Goal: Task Accomplishment & Management: Manage account settings

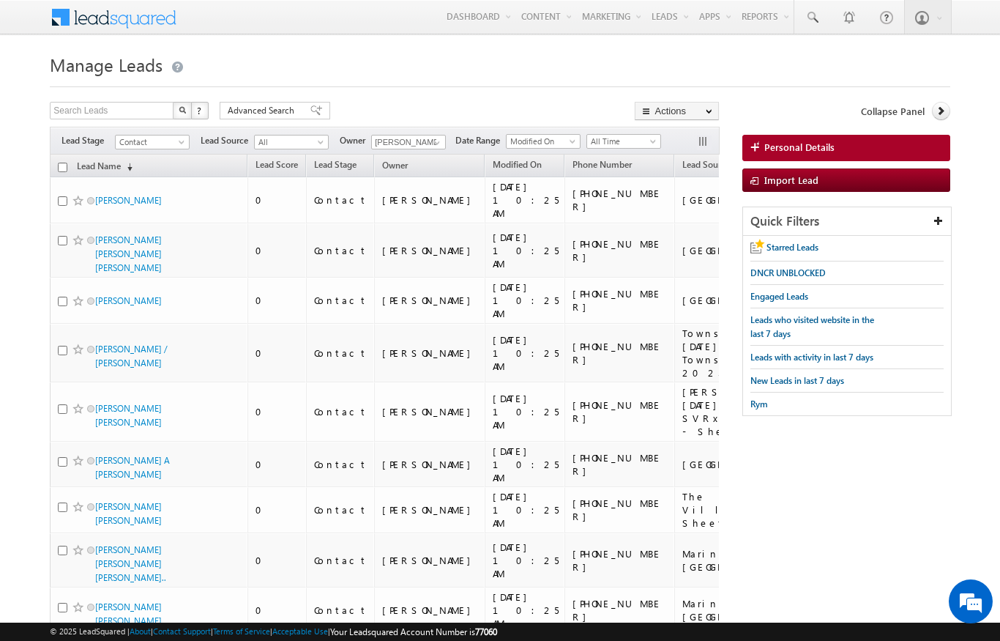
click at [52, 165] on th "Lead Name (sorted descending)" at bounding box center [149, 165] width 198 height 23
click at [64, 171] on input "checkbox" at bounding box center [63, 168] width 10 height 10
checkbox input "true"
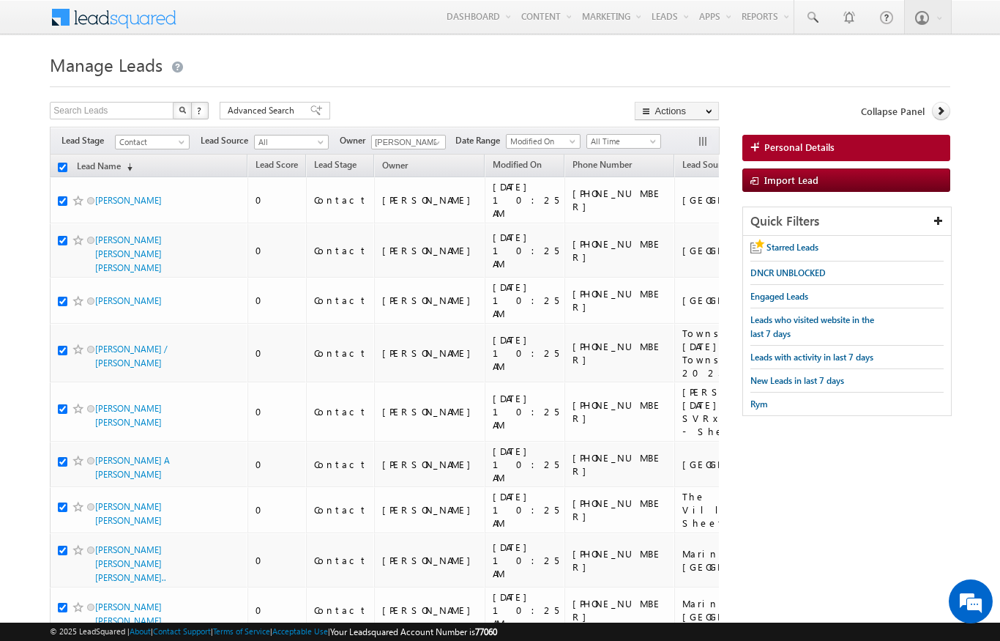
checkbox input "true"
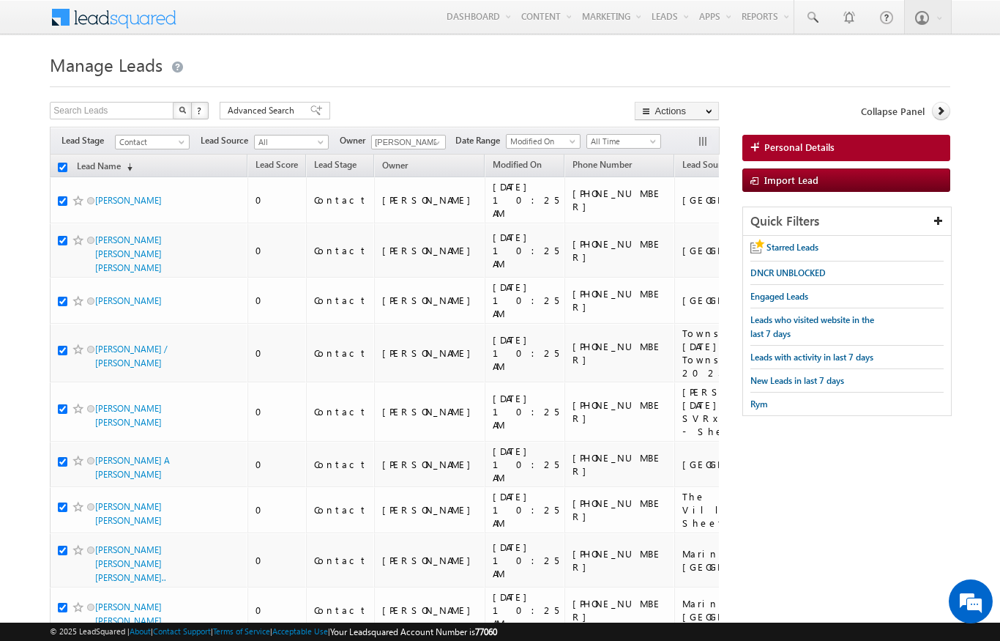
checkbox input "true"
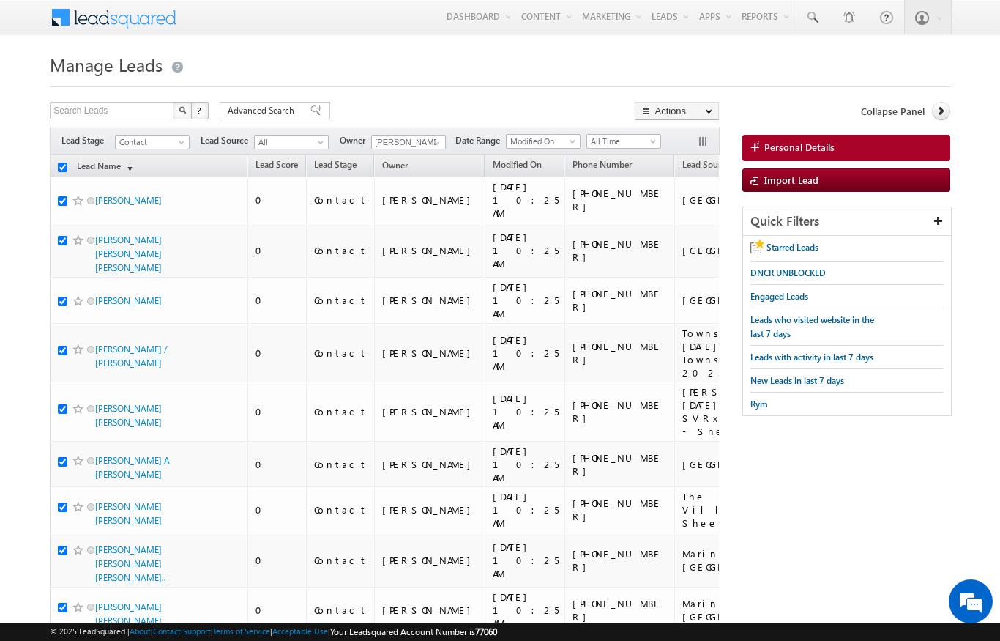
checkbox input "true"
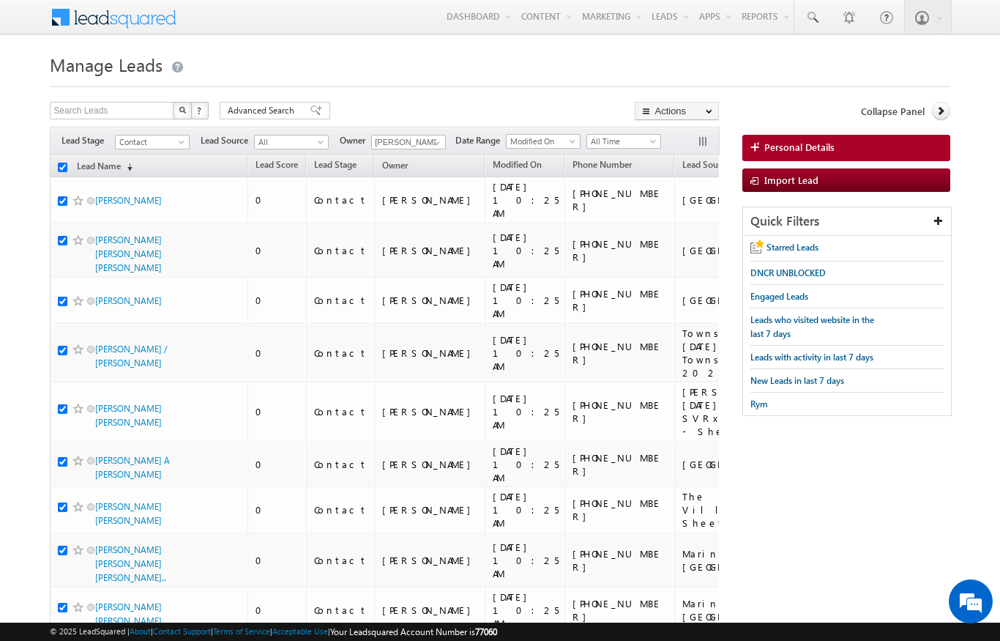
checkbox input "true"
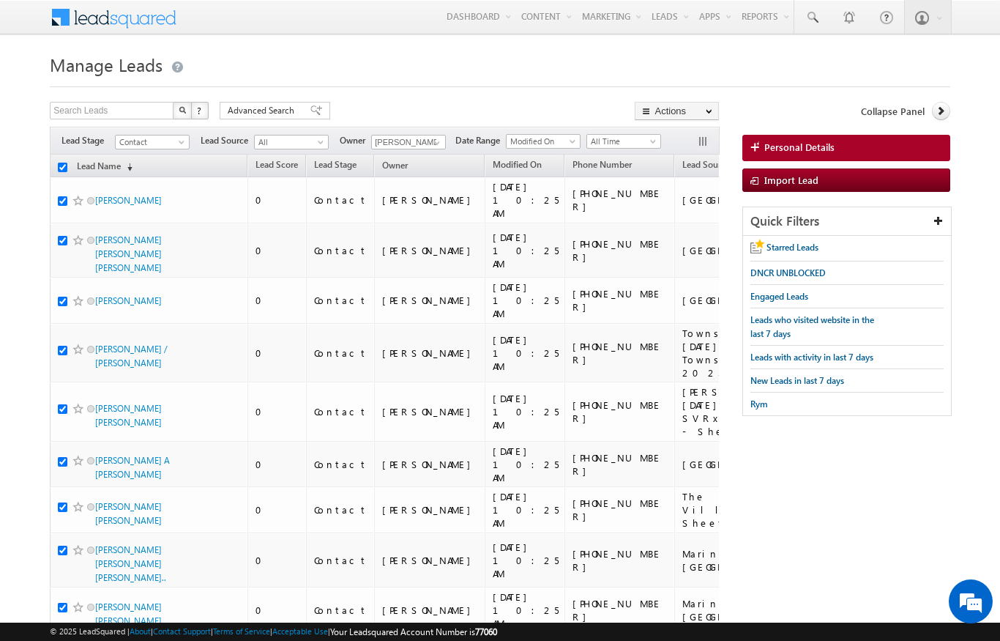
checkbox input "true"
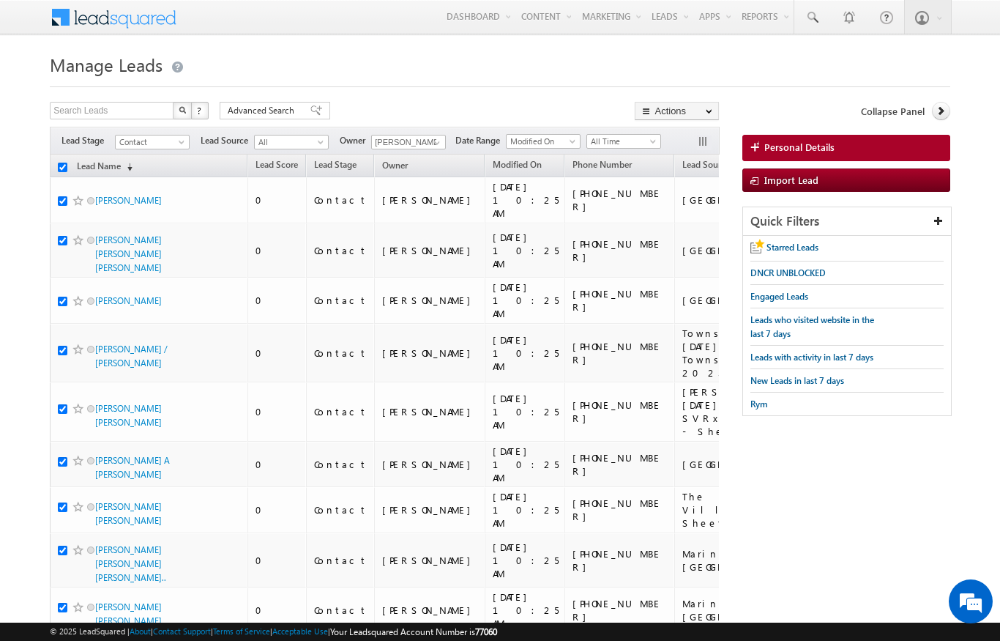
checkbox input "true"
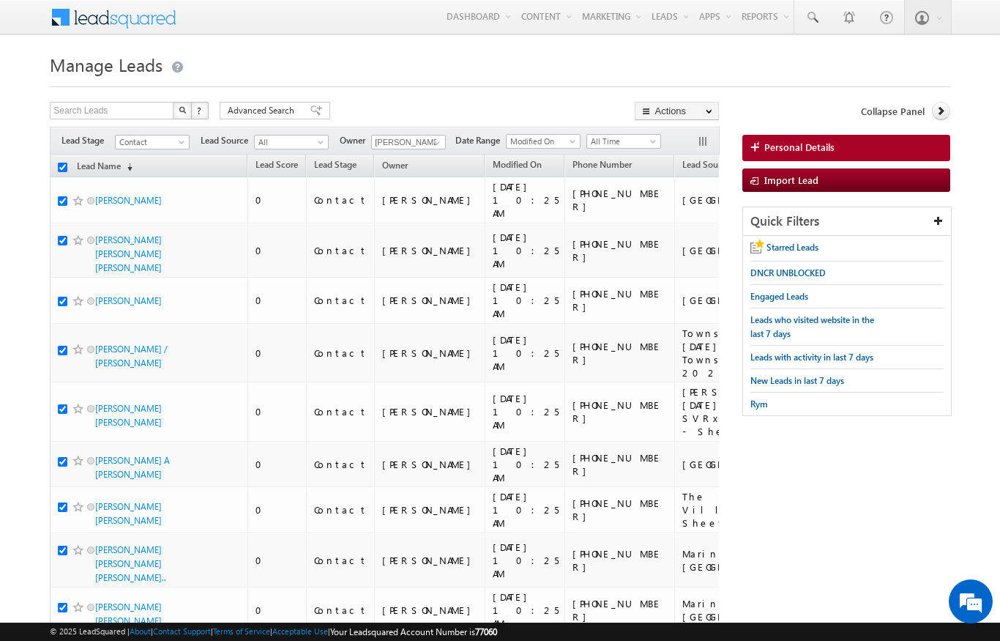
checkbox input "true"
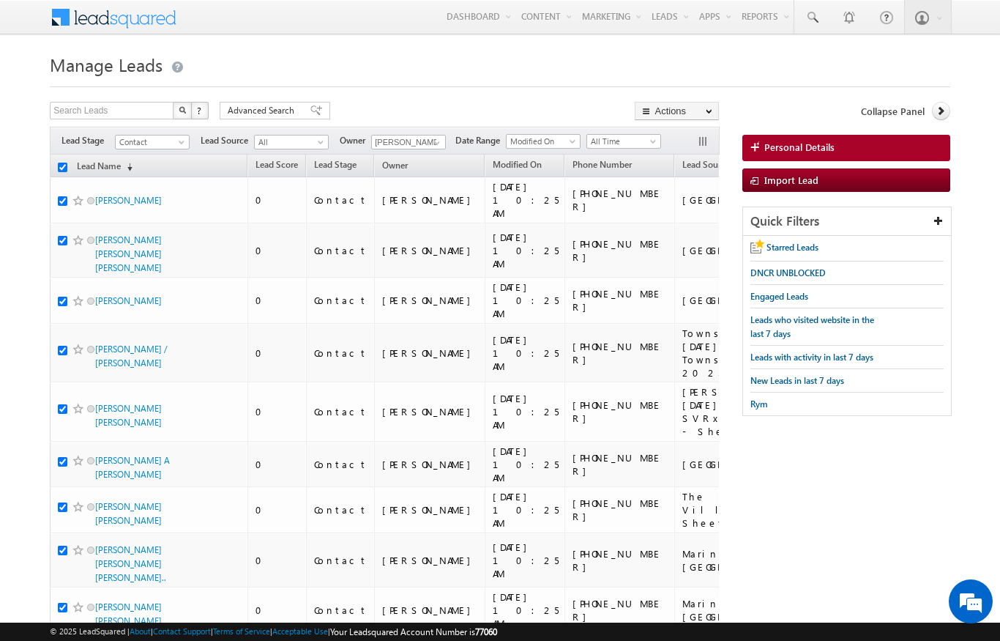
checkbox input "true"
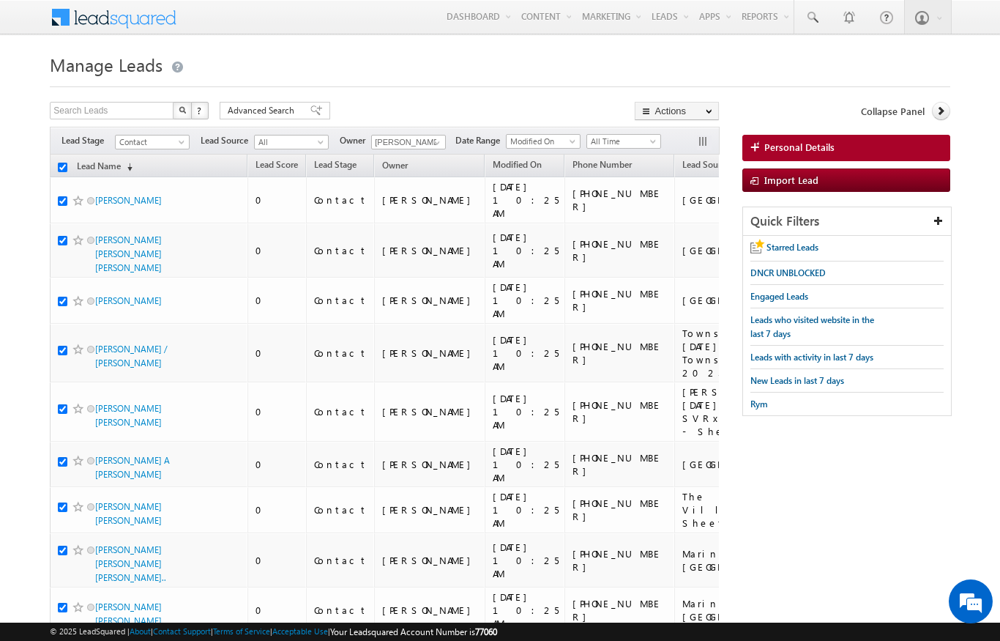
checkbox input "true"
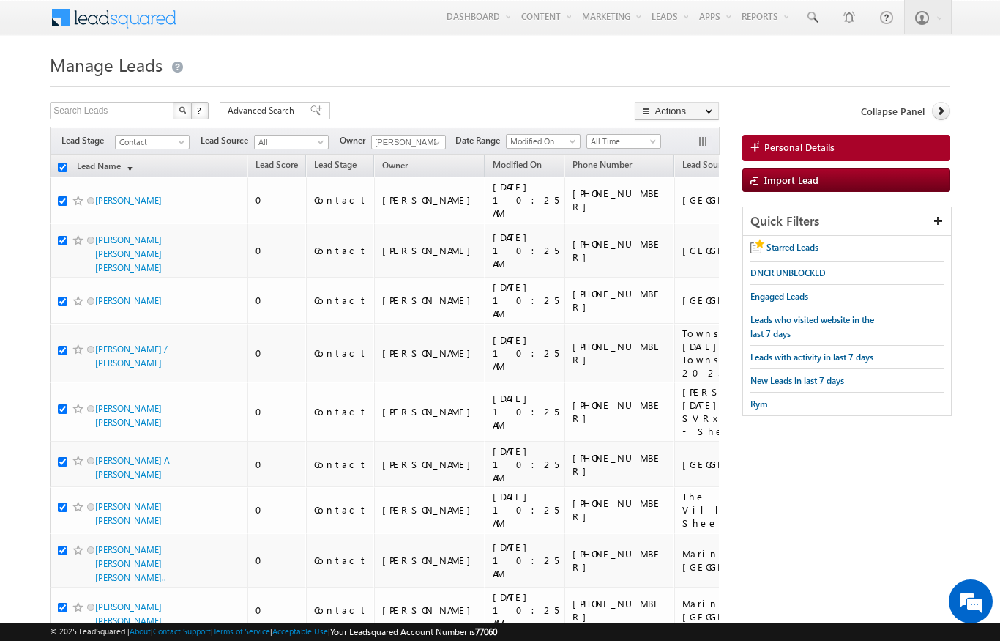
checkbox input "true"
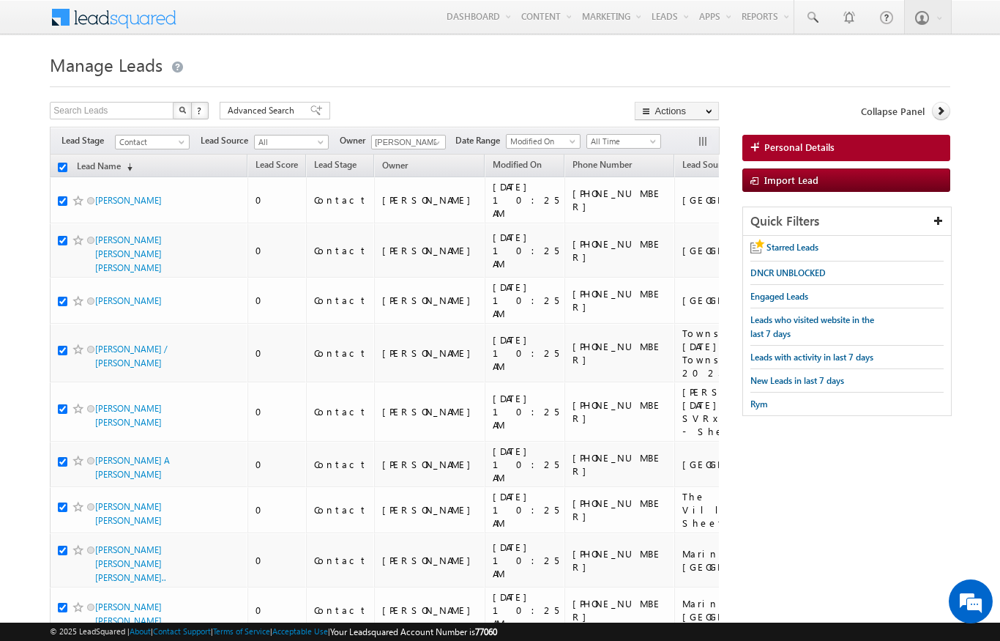
checkbox input "true"
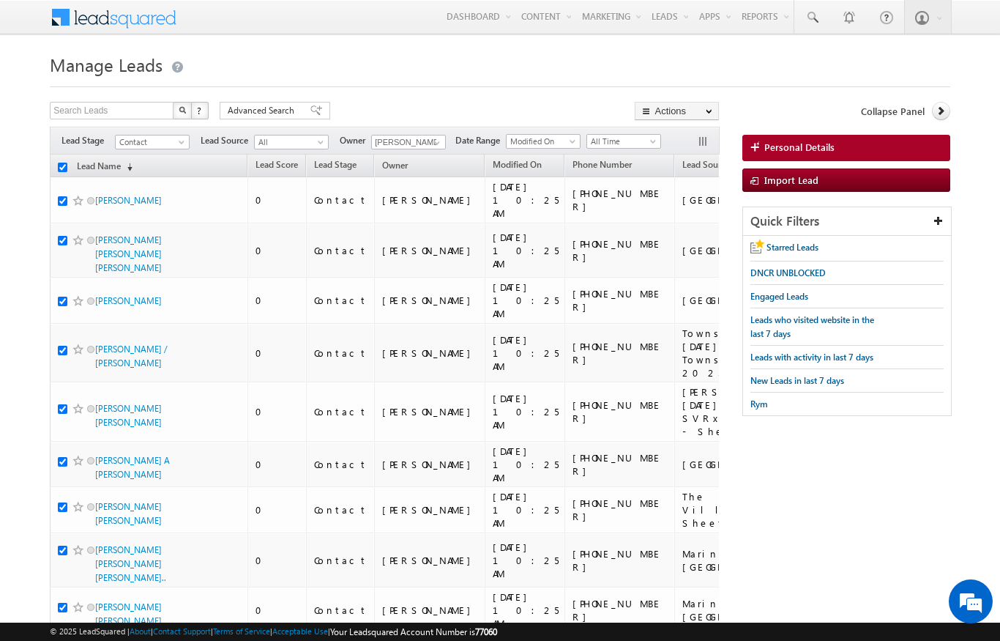
checkbox input "true"
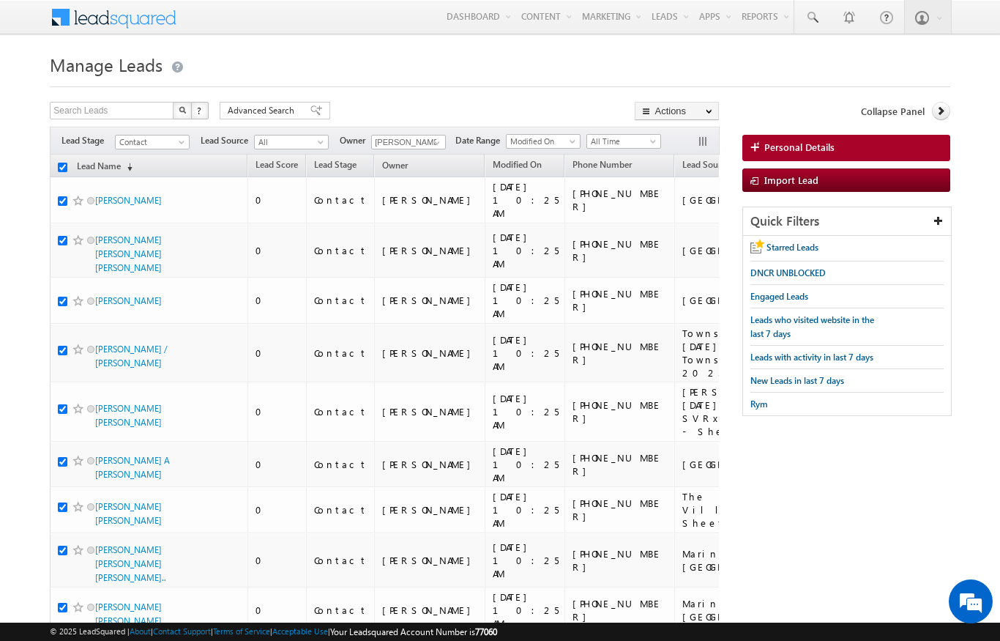
checkbox input "true"
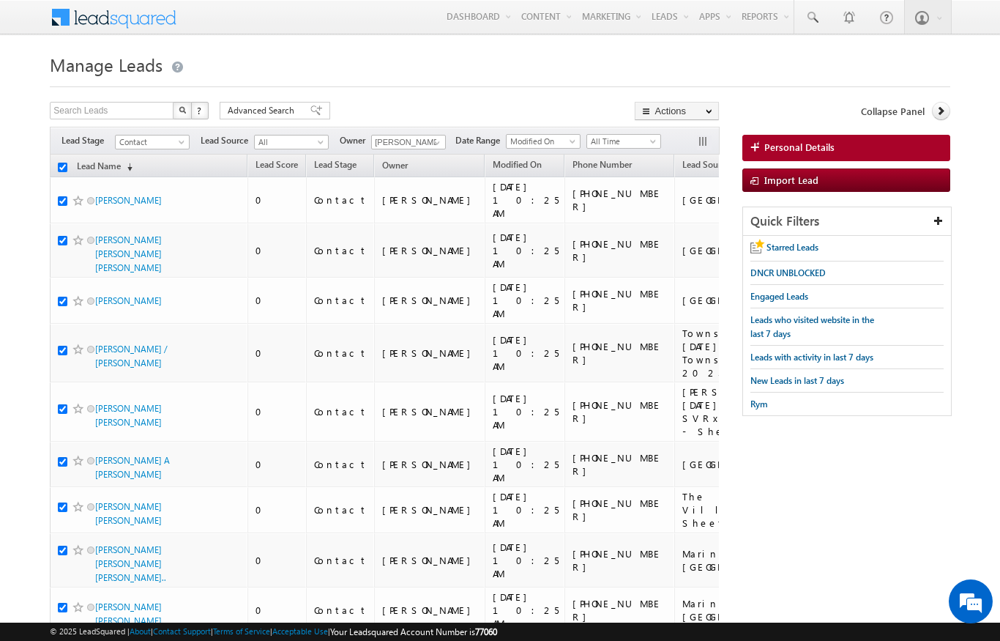
checkbox input "true"
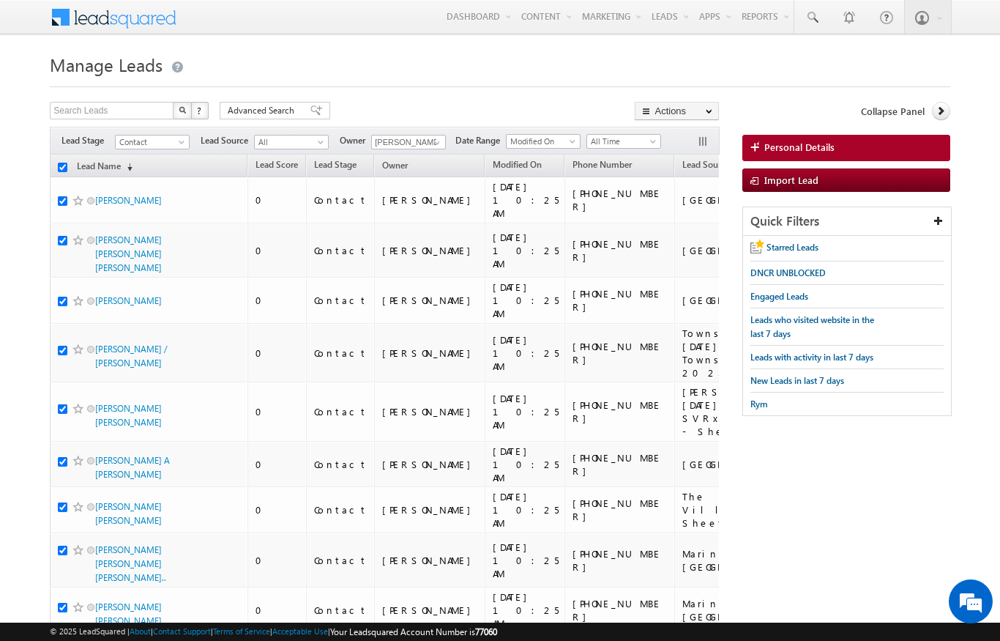
checkbox input "true"
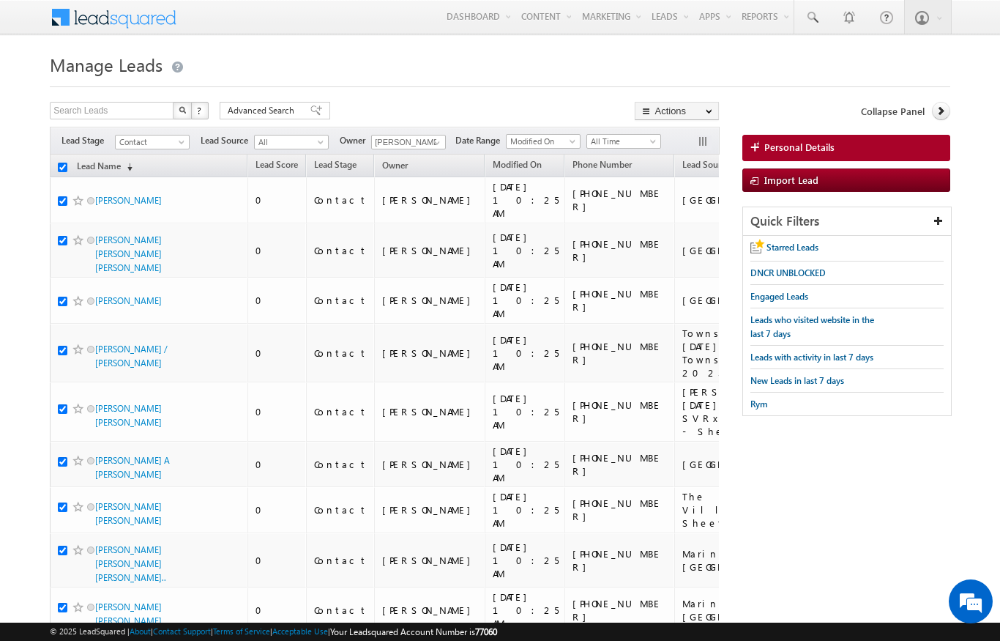
checkbox input "true"
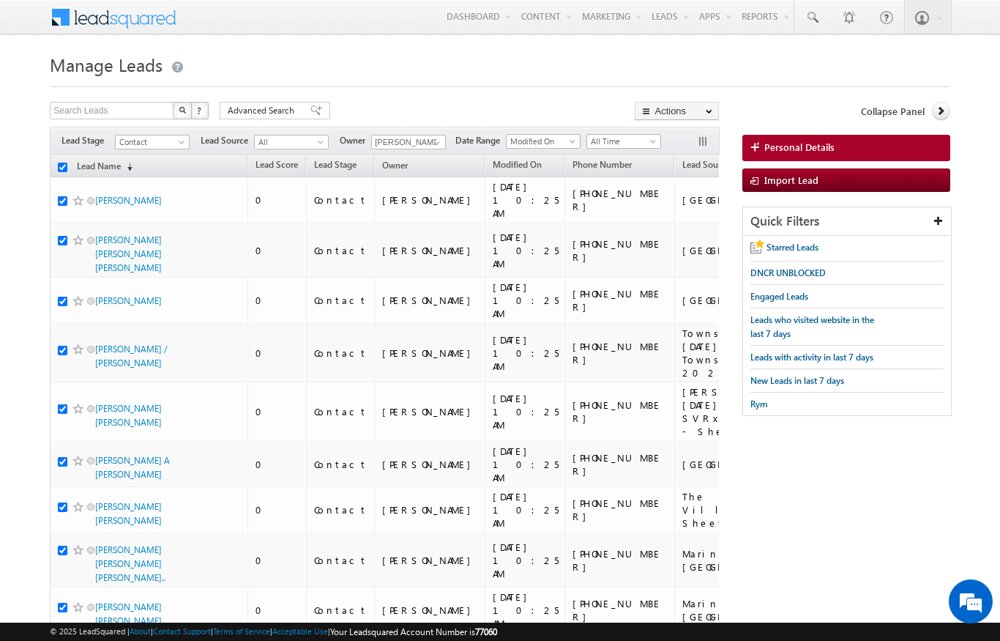
checkbox input "true"
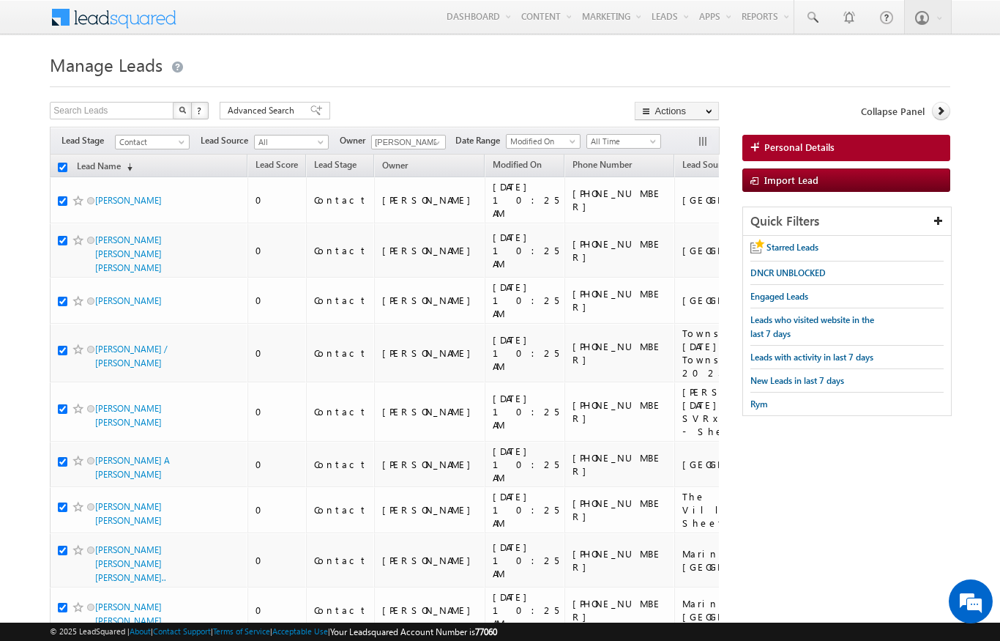
checkbox input "true"
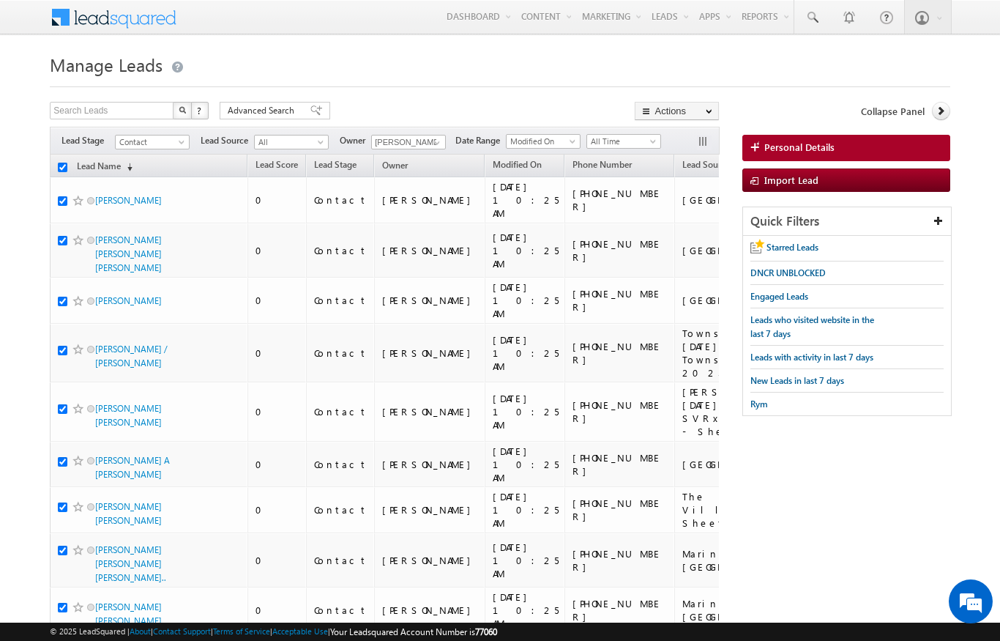
checkbox input "true"
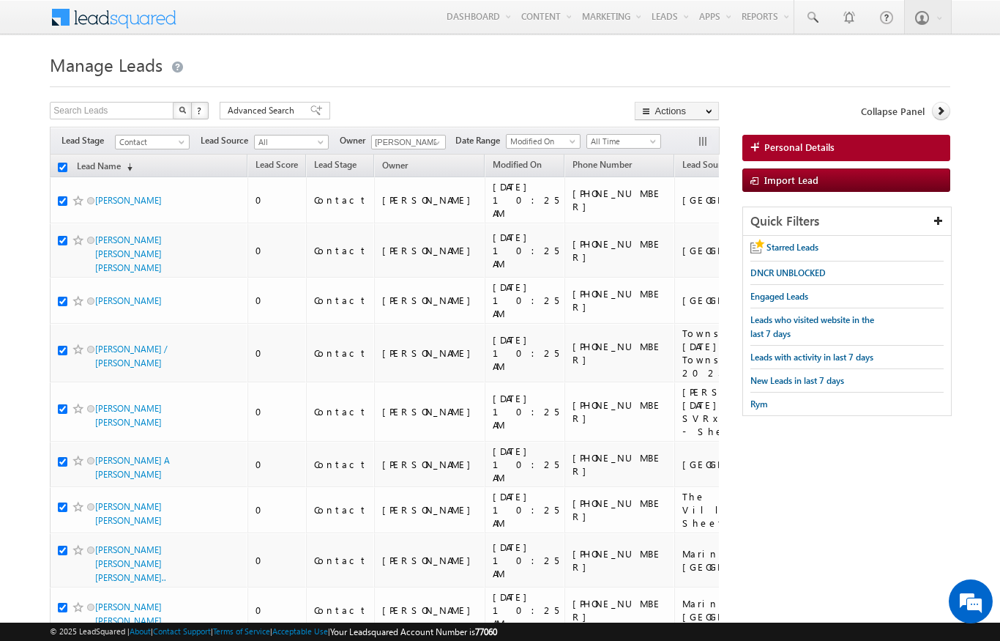
checkbox input "true"
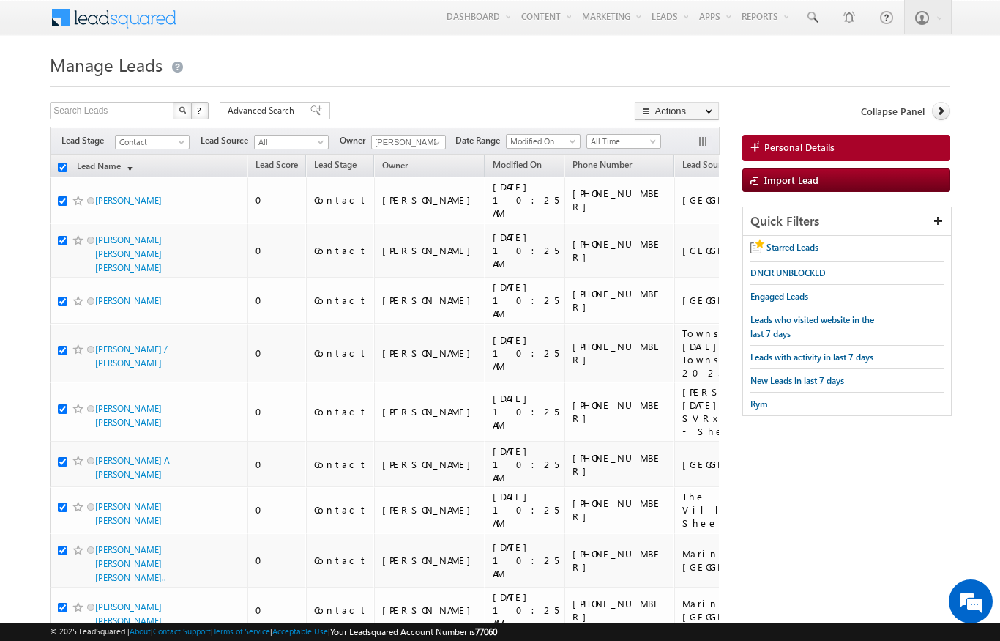
checkbox input "true"
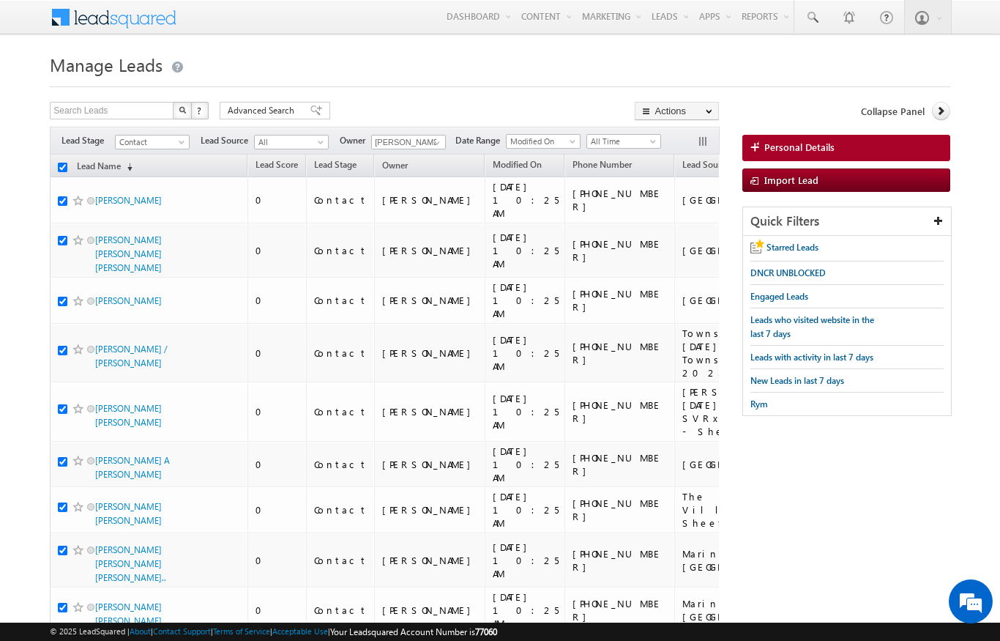
checkbox input "true"
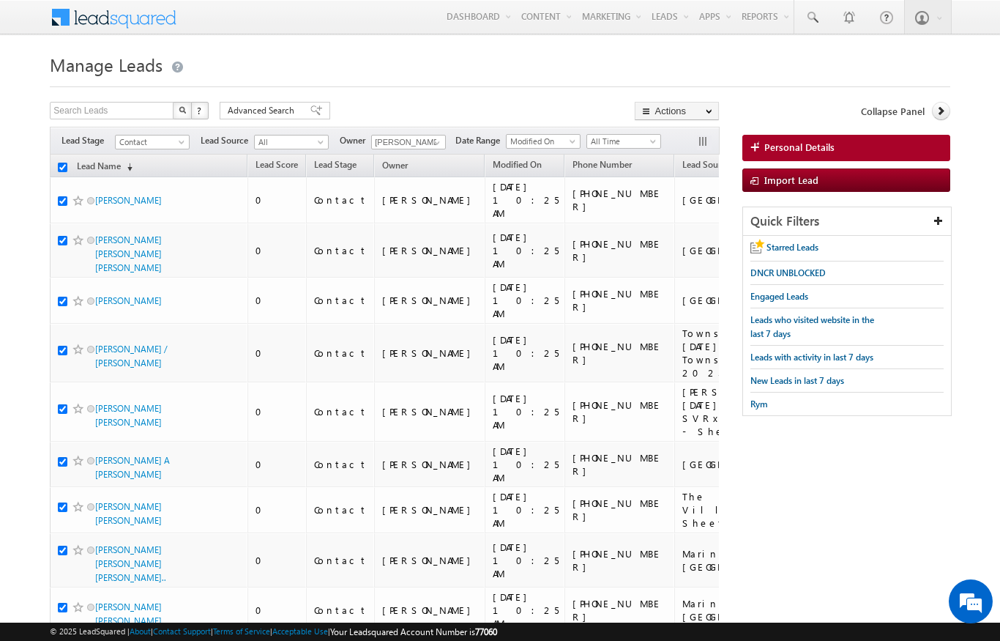
checkbox input "true"
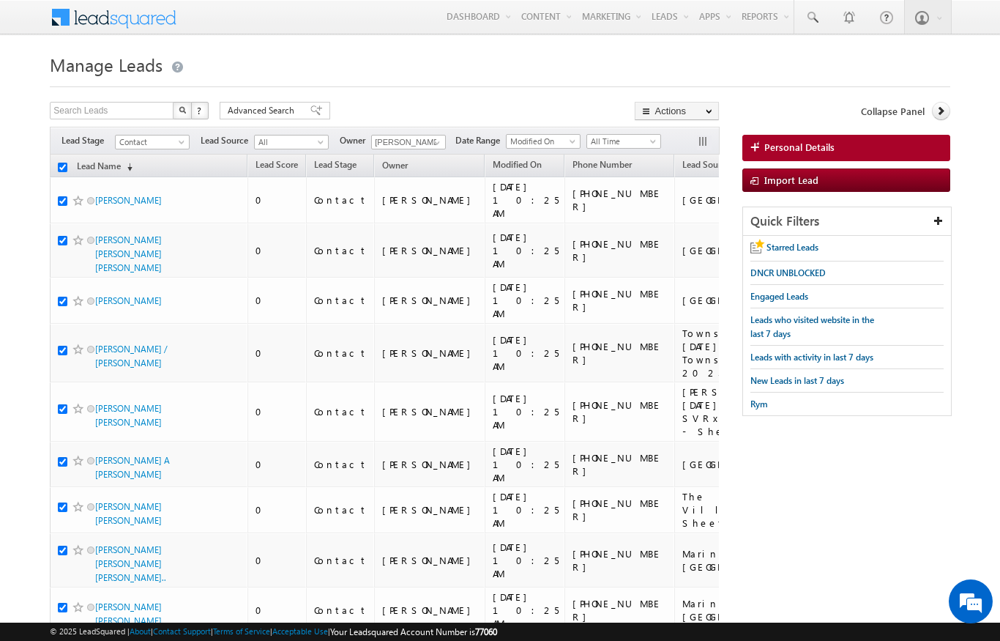
checkbox input "true"
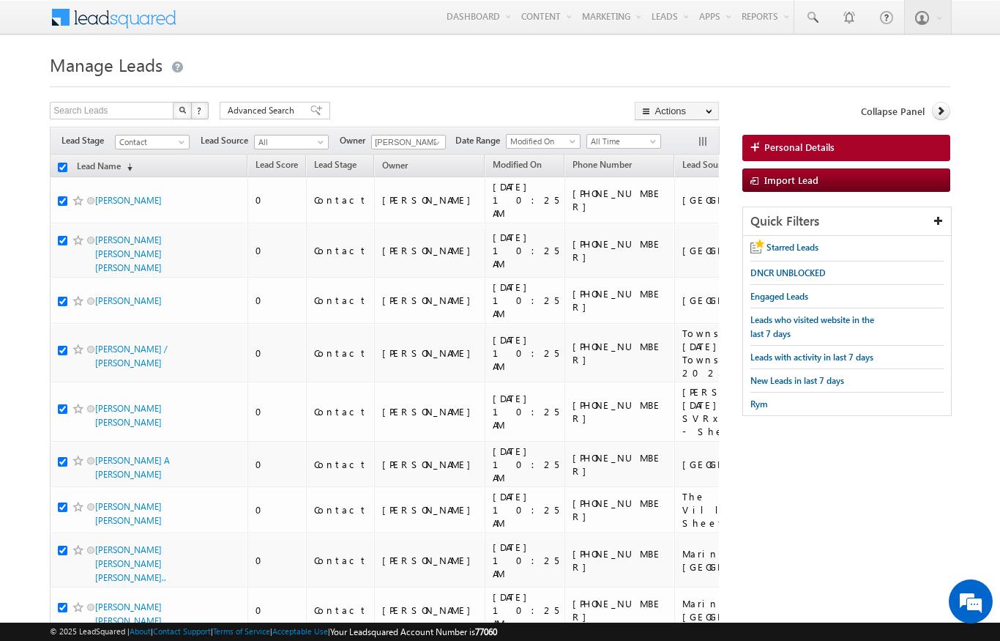
checkbox input "true"
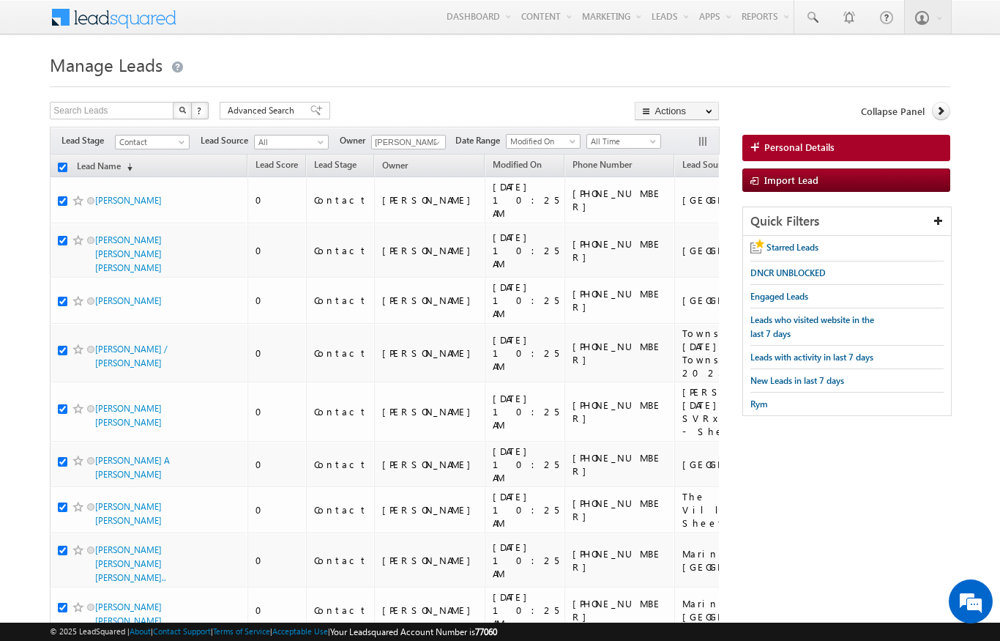
checkbox input "true"
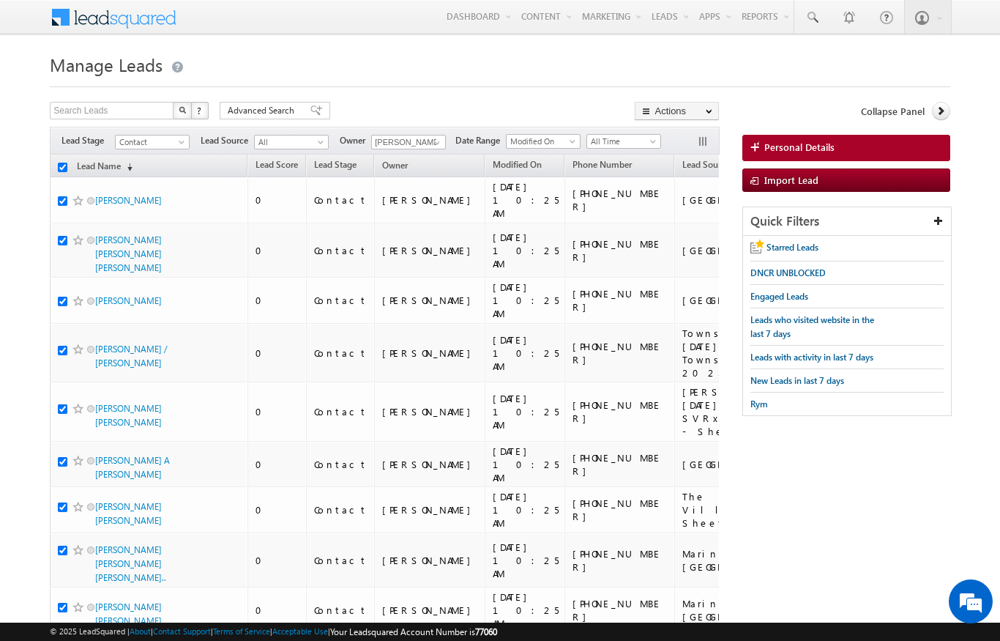
checkbox input "true"
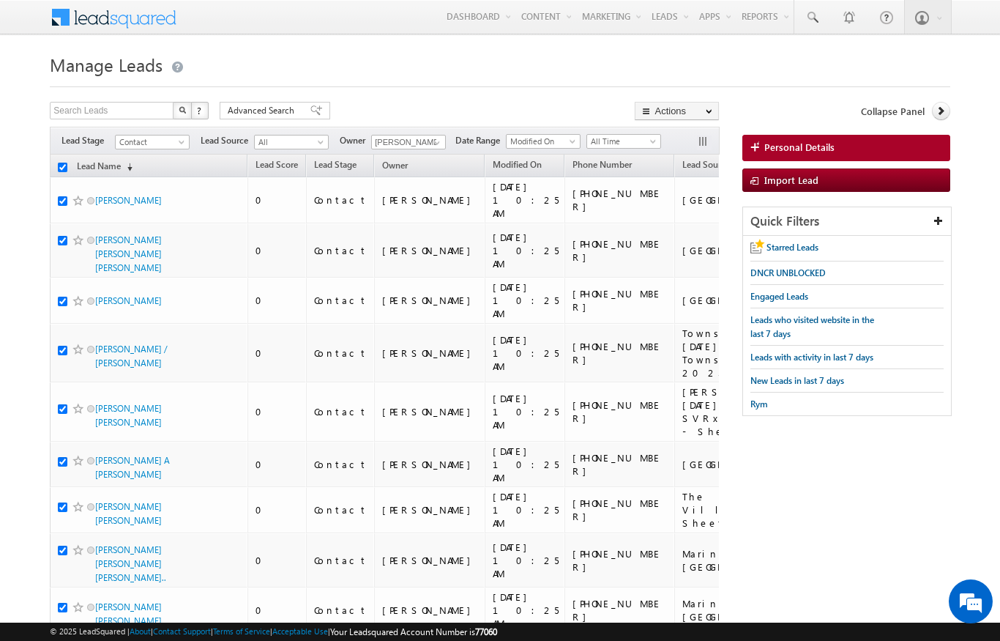
checkbox input "true"
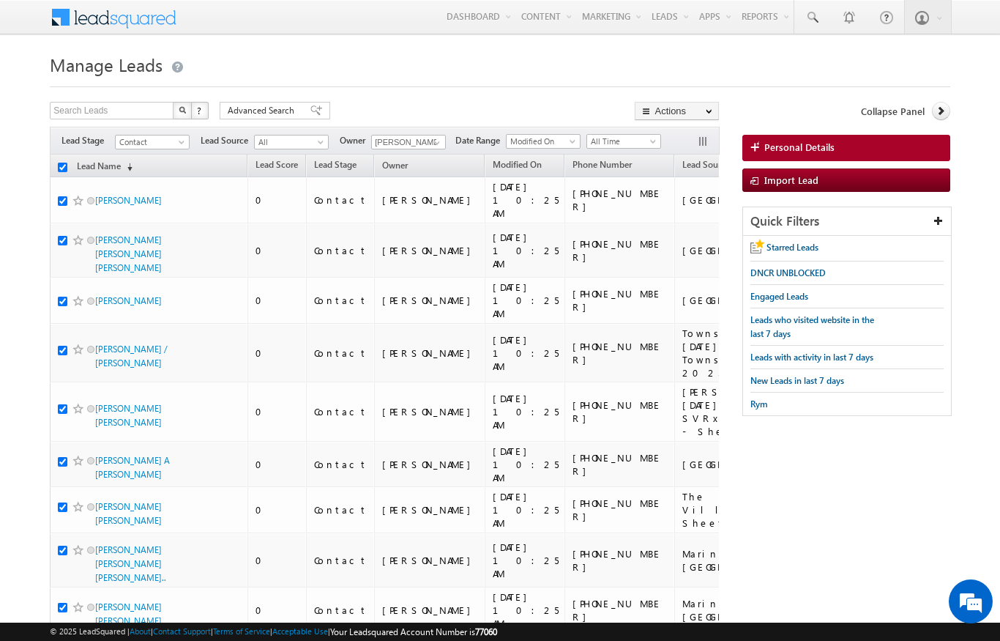
checkbox input "true"
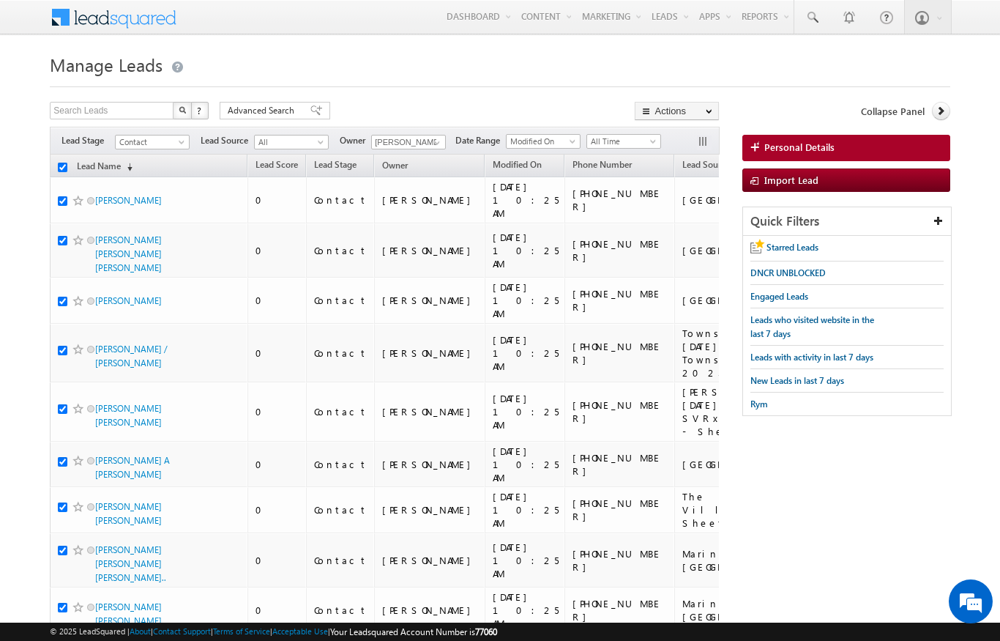
checkbox input "true"
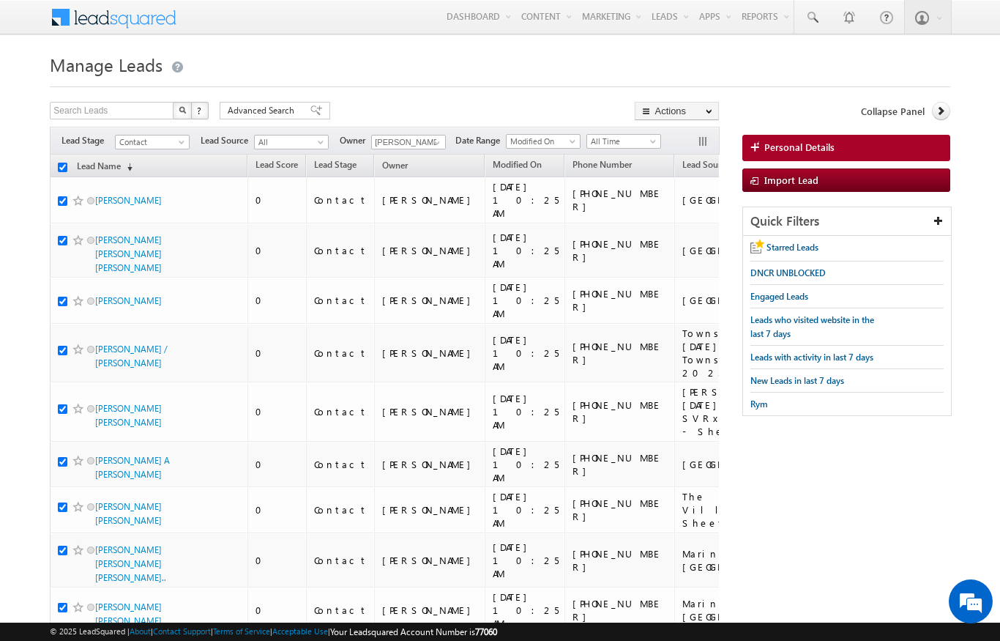
checkbox input "true"
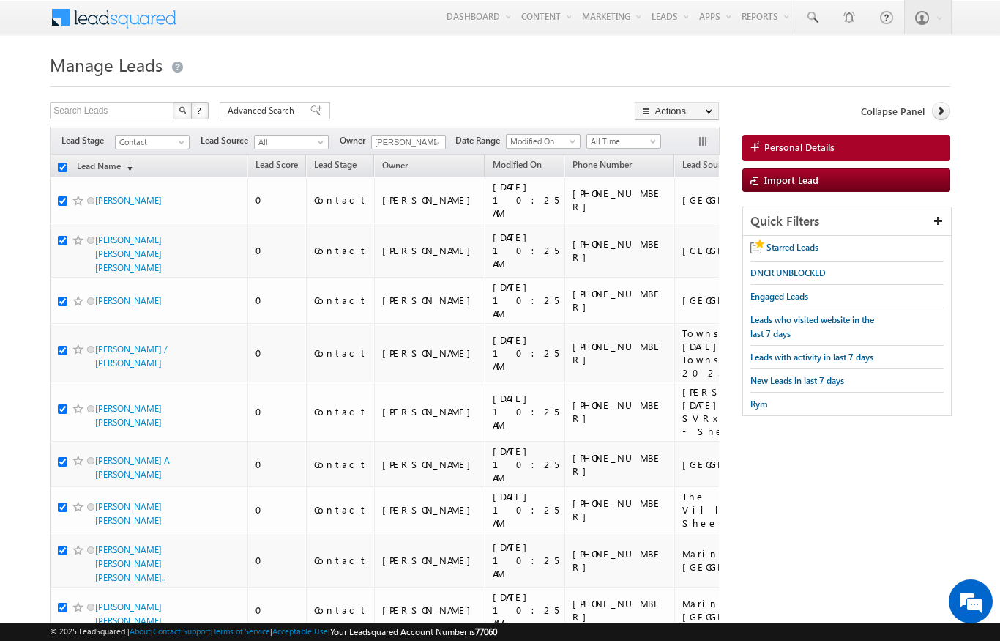
checkbox input "true"
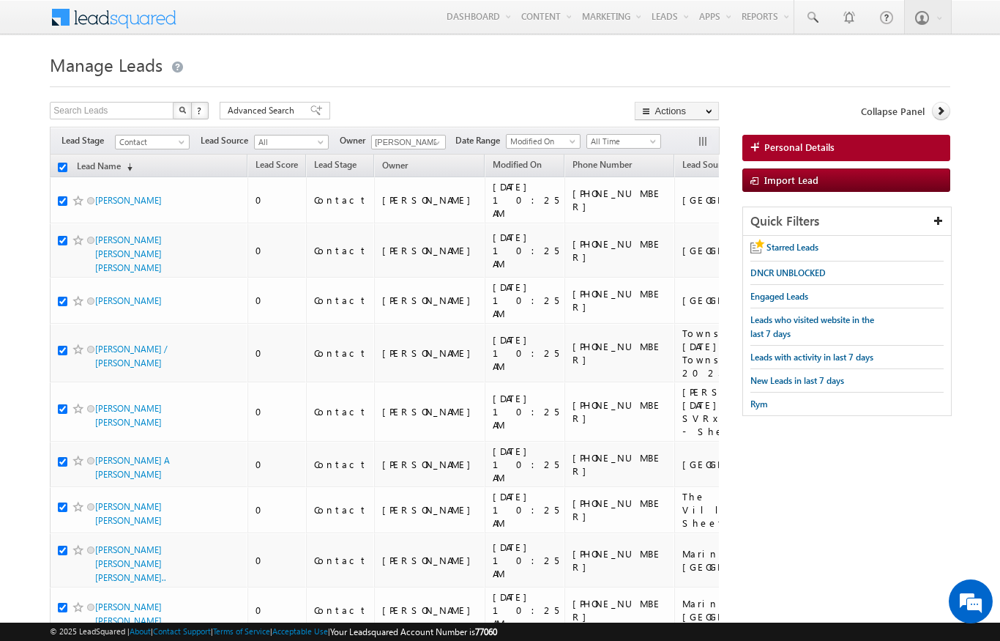
checkbox input "true"
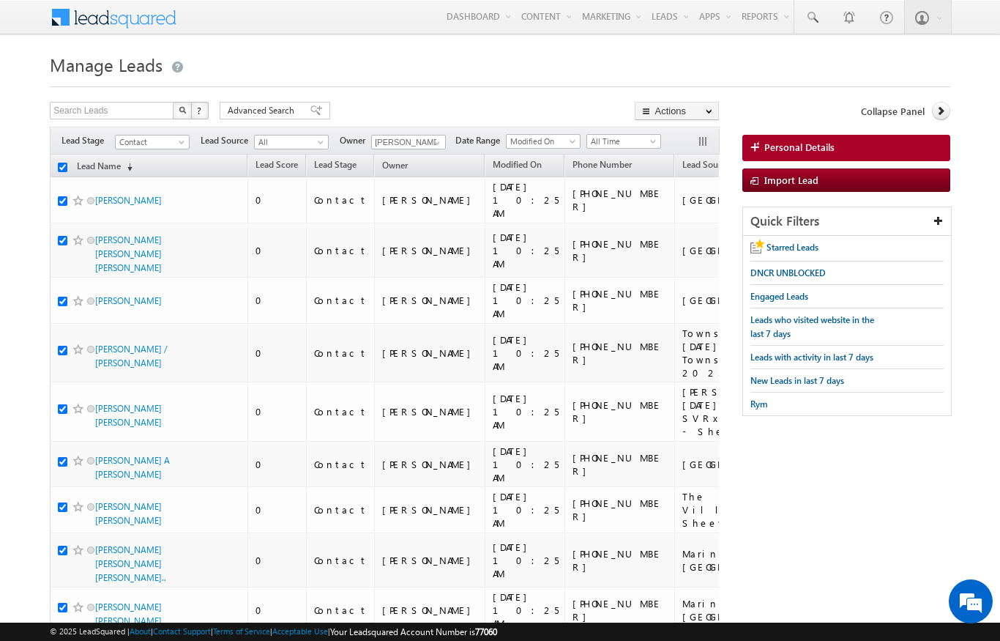
checkbox input "true"
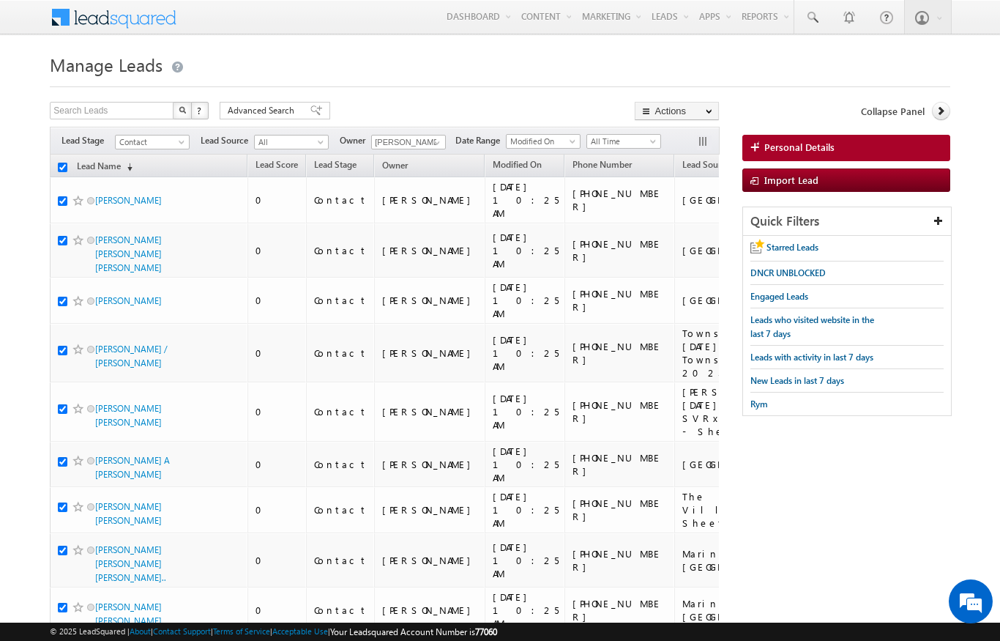
checkbox input "true"
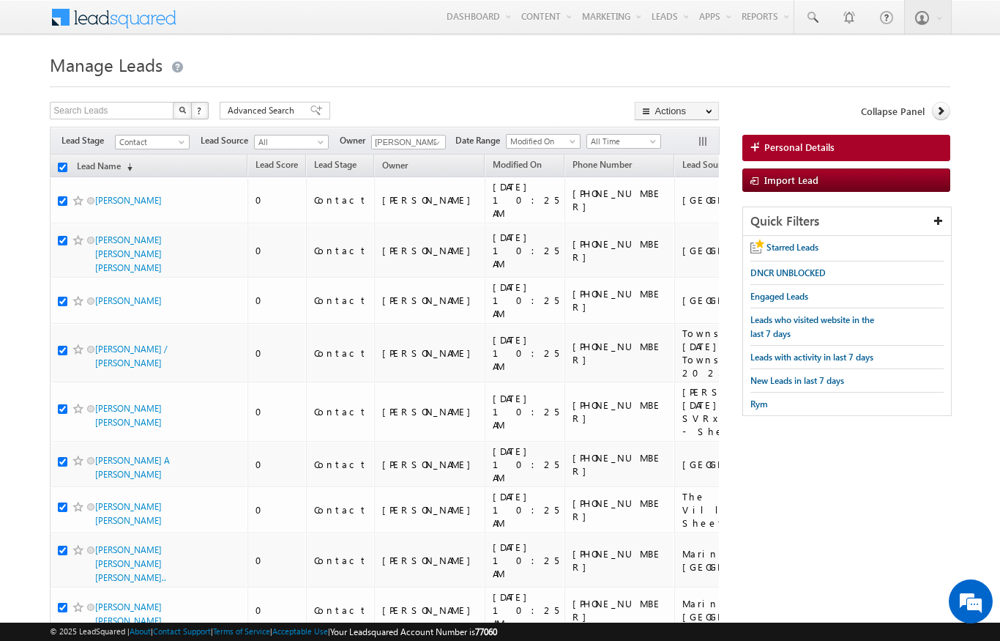
checkbox input "true"
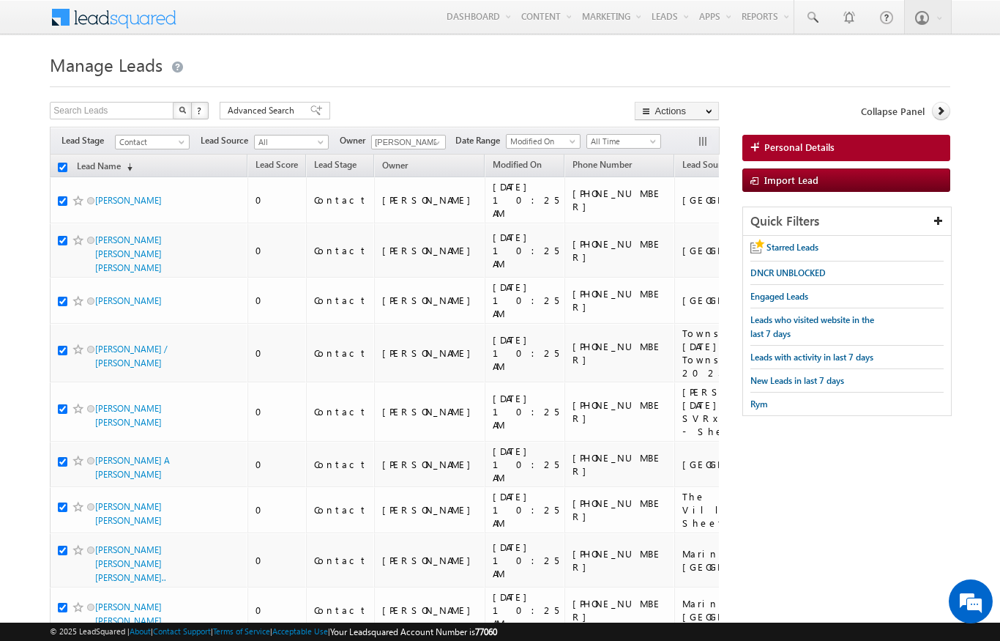
checkbox input "true"
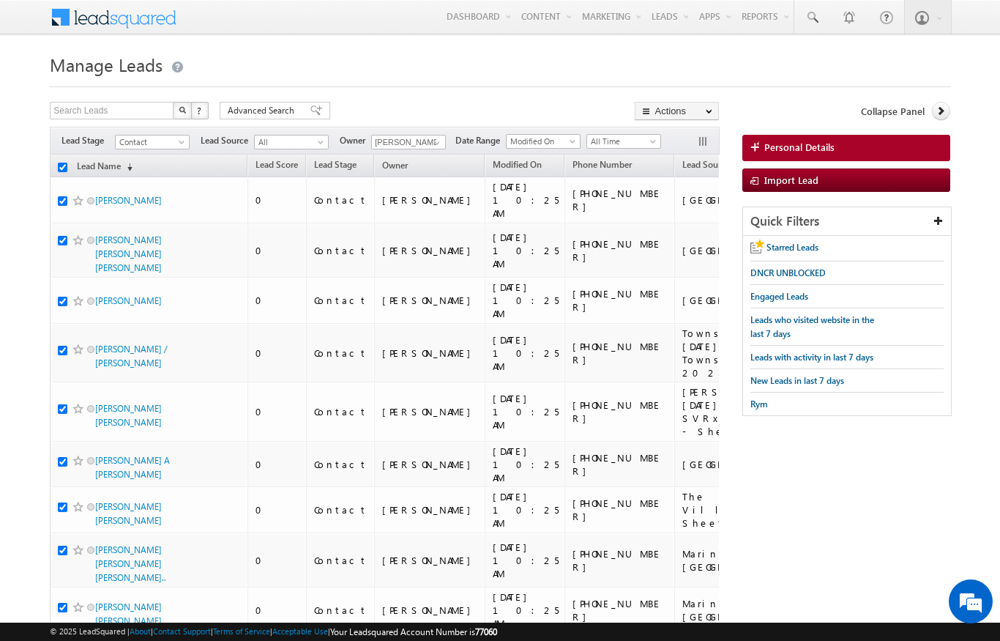
checkbox input "true"
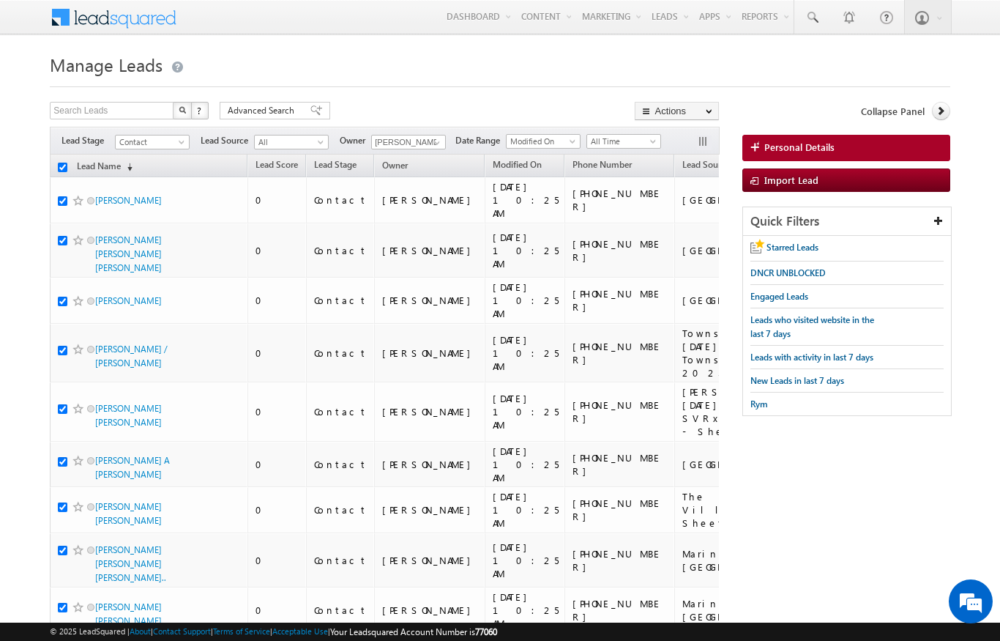
checkbox input "true"
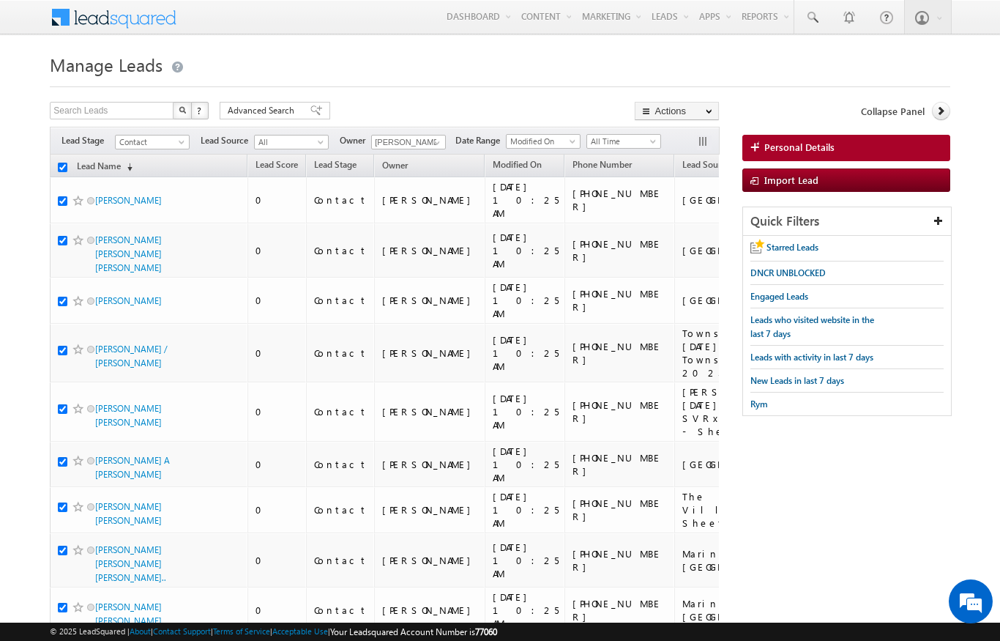
checkbox input "true"
click at [0, 0] on link "Change Owner" at bounding box center [0, 0] width 0 height 0
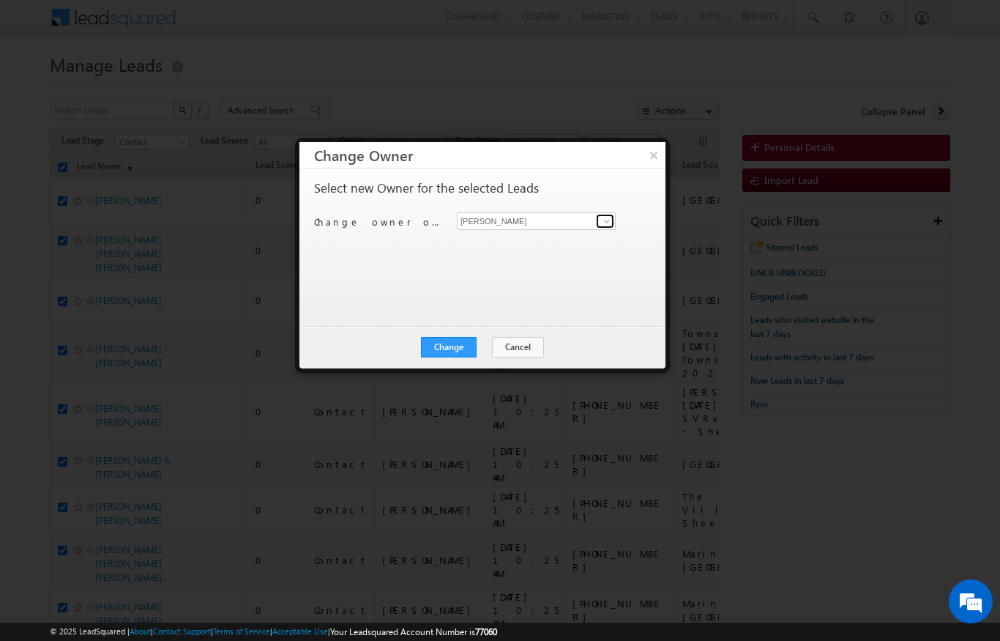
click at [614, 227] on link at bounding box center [605, 221] width 18 height 15
click at [570, 256] on link "[PERSON_NAME] [EMAIL_ADDRESS][DOMAIN_NAME]" at bounding box center [536, 244] width 159 height 28
click at [455, 344] on button "Change" at bounding box center [449, 347] width 56 height 21
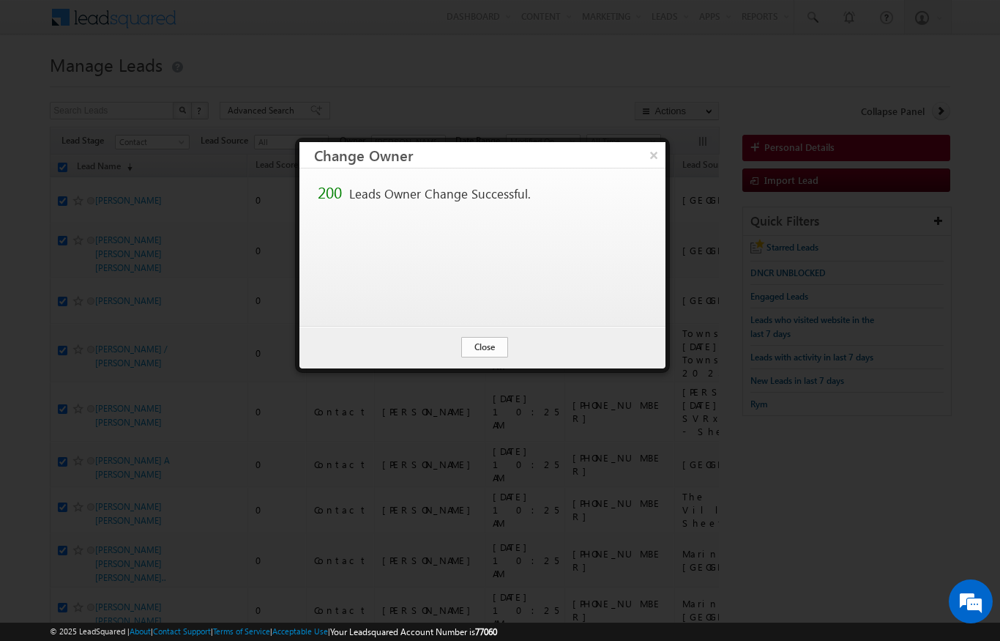
click at [491, 344] on button "Close" at bounding box center [484, 347] width 47 height 21
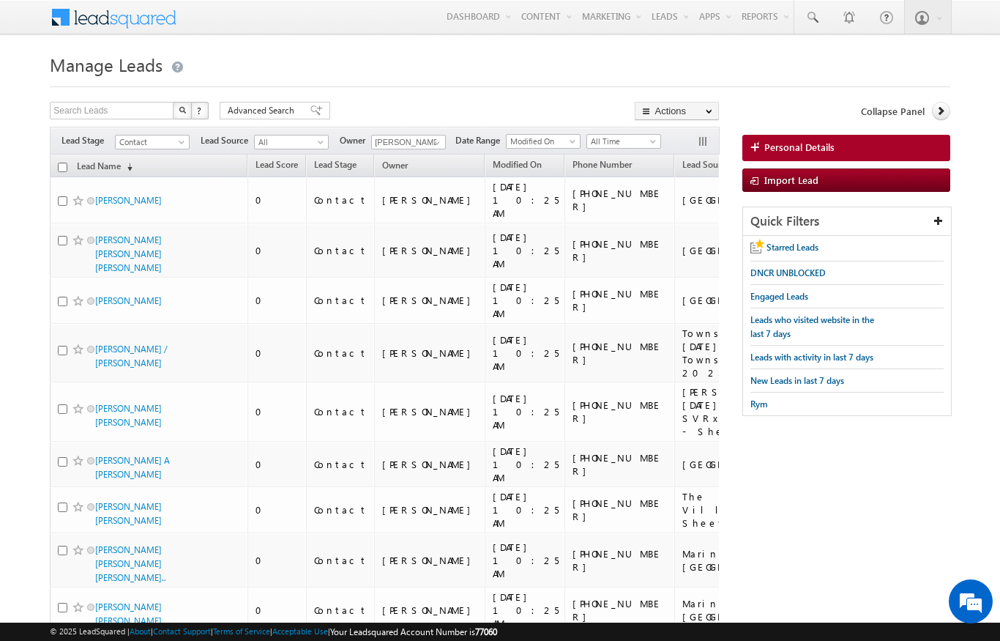
click at [58, 170] on input "checkbox" at bounding box center [63, 168] width 10 height 10
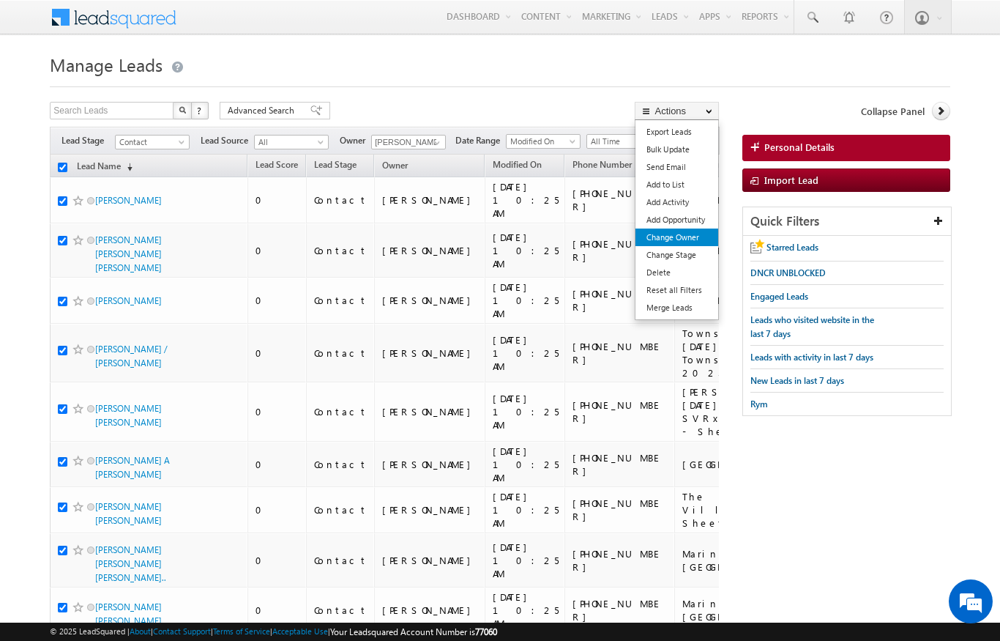
click at [686, 240] on link "Change Owner" at bounding box center [677, 237] width 83 height 18
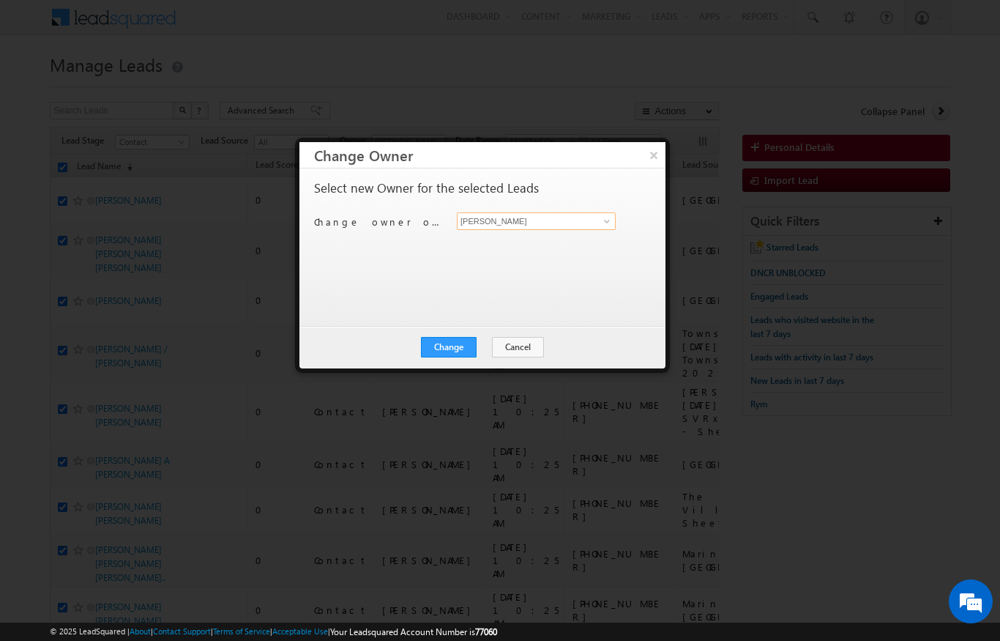
click at [586, 216] on input "[PERSON_NAME]" at bounding box center [536, 221] width 159 height 18
click at [554, 249] on span "[PERSON_NAME][EMAIL_ADDRESS][DOMAIN_NAME]" at bounding box center [529, 249] width 132 height 11
click at [435, 365] on div "Change Cancel Close" at bounding box center [482, 347] width 366 height 42
click at [452, 343] on button "Change" at bounding box center [449, 347] width 56 height 21
click at [488, 349] on button "Close" at bounding box center [484, 347] width 47 height 21
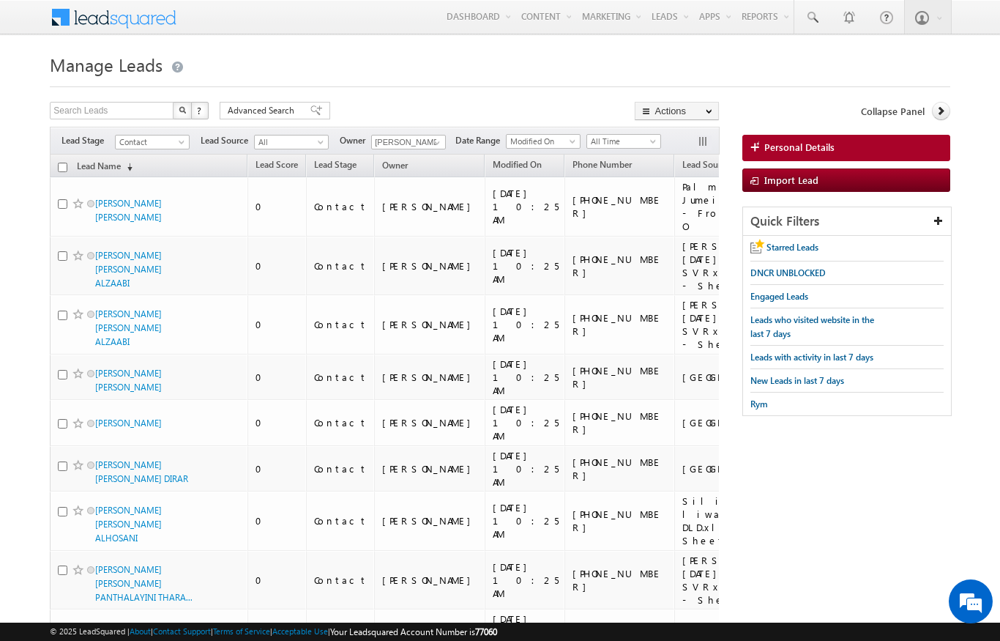
click at [59, 171] on input "checkbox" at bounding box center [63, 168] width 10 height 10
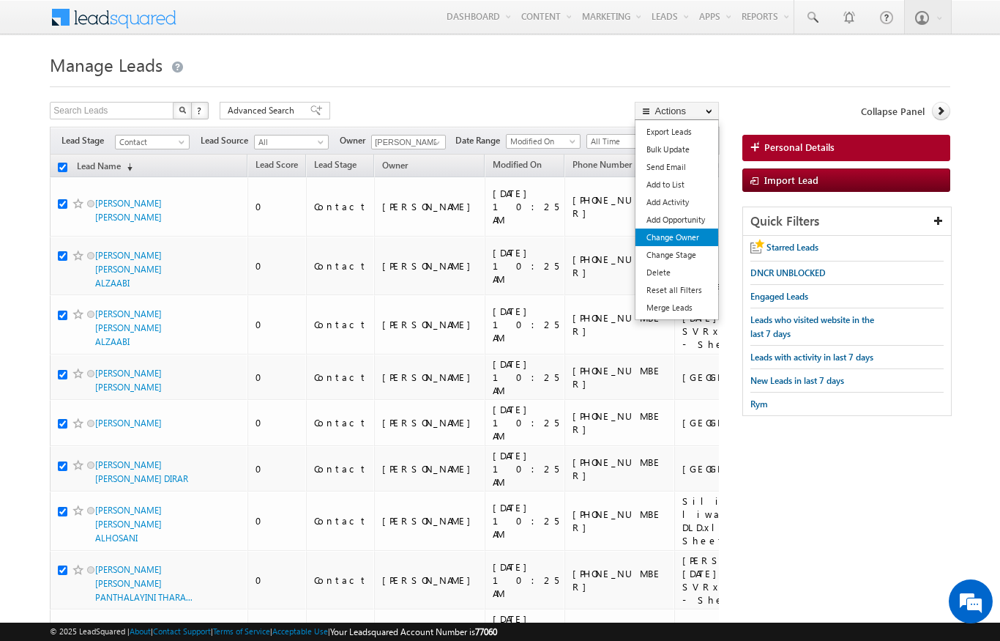
click at [681, 239] on link "Change Owner" at bounding box center [677, 237] width 83 height 18
